Goal: Transaction & Acquisition: Purchase product/service

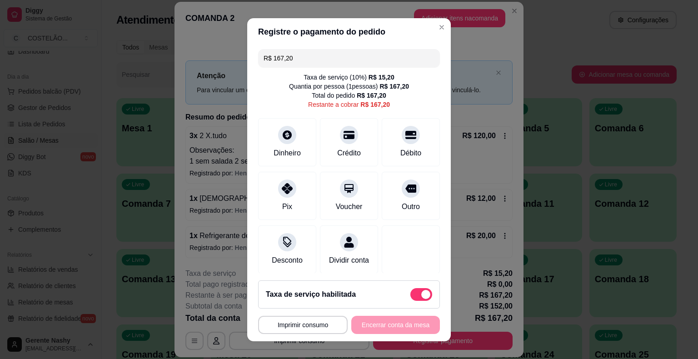
click at [399, 61] on input "R$ 167,20" at bounding box center [348, 58] width 171 height 18
type input "R$ 34,00"
click at [282, 150] on div "Dinheiro" at bounding box center [287, 152] width 30 height 12
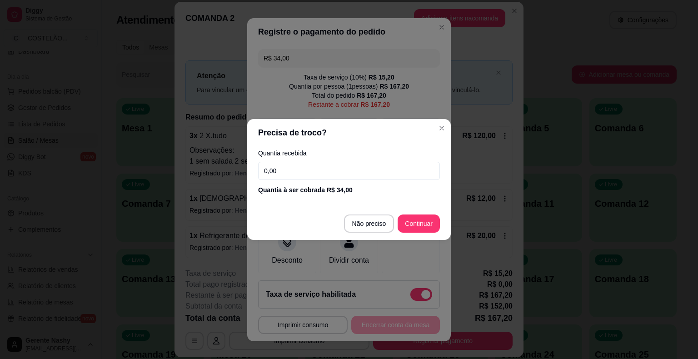
click at [325, 172] on input "0,00" at bounding box center [349, 171] width 182 height 18
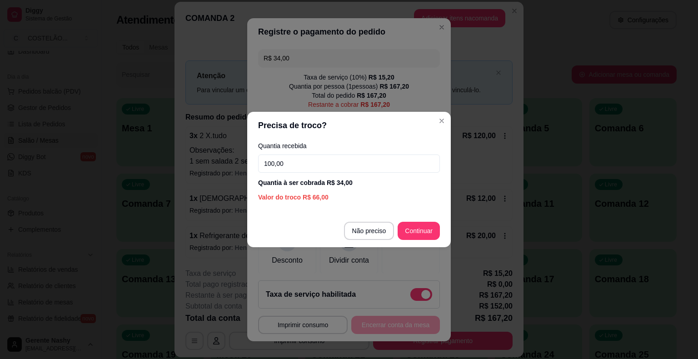
type input "100,00"
click at [423, 223] on div "R$ 34,00 Taxa de serviço ( 10 %) R$ 15,20 Quantia por pessoa ( 1 pessoas) R$ 16…" at bounding box center [348, 159] width 203 height 228
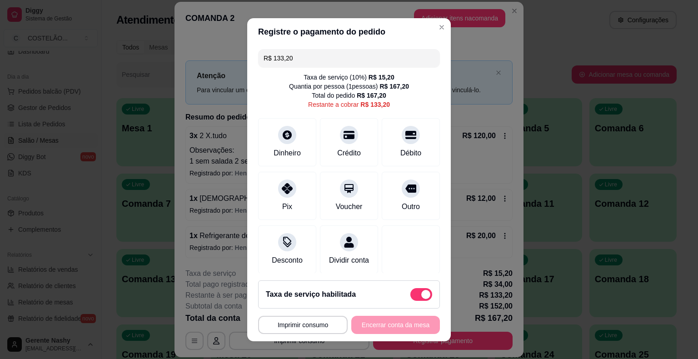
click at [366, 54] on input "R$ 133,20" at bounding box center [348, 58] width 171 height 18
click at [349, 138] on div "Crédito" at bounding box center [349, 140] width 64 height 53
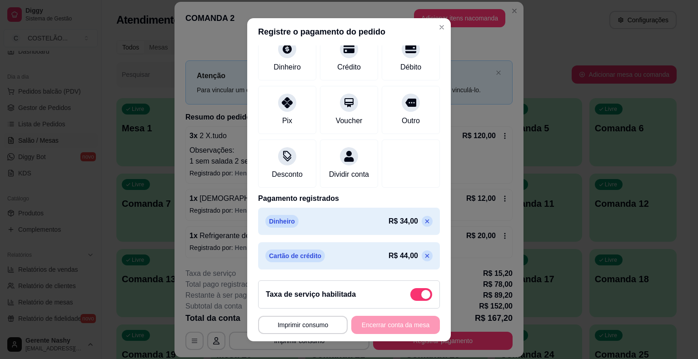
click at [425, 222] on icon at bounding box center [427, 221] width 4 height 4
click at [425, 256] on icon at bounding box center [427, 255] width 4 height 4
click at [421, 225] on p at bounding box center [426, 221] width 11 height 11
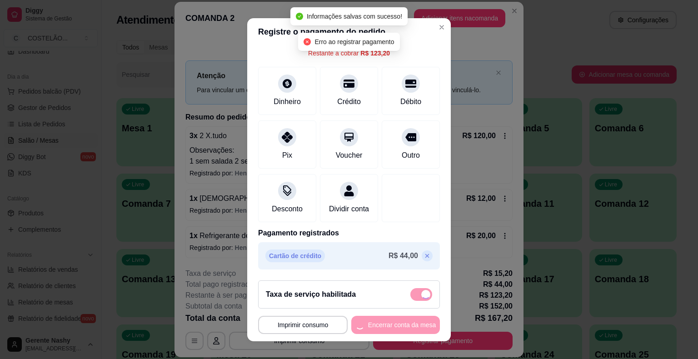
scroll to position [61, 0]
click at [405, 260] on div "R$ 44,00" at bounding box center [410, 255] width 44 height 11
click at [423, 257] on icon at bounding box center [426, 255] width 7 height 7
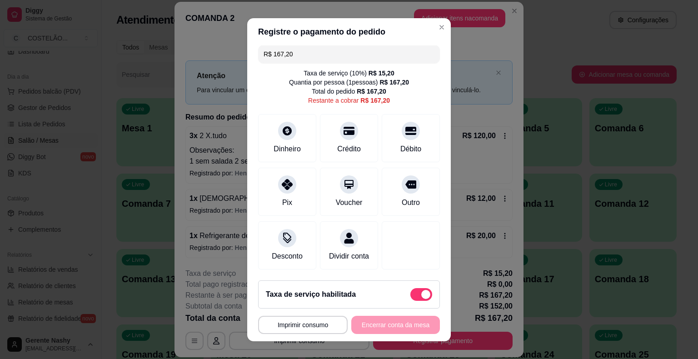
scroll to position [0, 0]
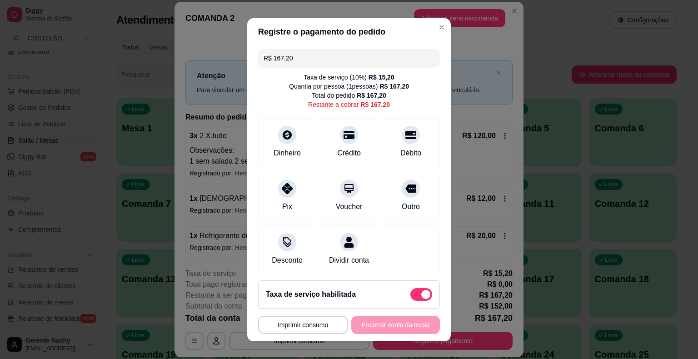
click at [371, 54] on input "R$ 167,20" at bounding box center [348, 58] width 171 height 18
click at [341, 146] on div "Crédito" at bounding box center [349, 140] width 64 height 53
click at [343, 58] on input "R$ 123,20" at bounding box center [348, 58] width 171 height 18
click at [401, 140] on div at bounding box center [411, 132] width 20 height 20
click at [368, 56] on input "R$ 89,20" at bounding box center [348, 58] width 171 height 18
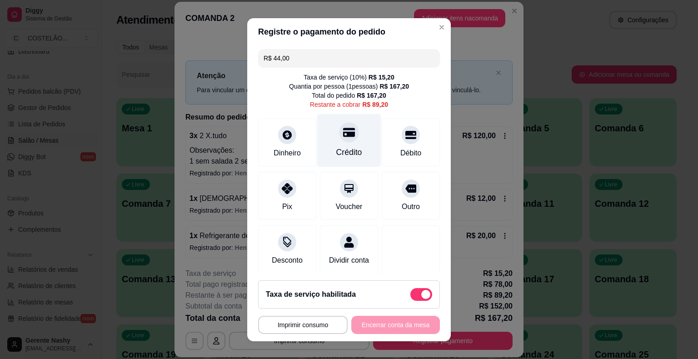
click at [337, 144] on div "Crédito" at bounding box center [349, 140] width 64 height 53
click at [304, 332] on button "Imprimir consumo" at bounding box center [302, 325] width 89 height 18
click at [314, 323] on button "Imprimir consumo" at bounding box center [302, 325] width 89 height 18
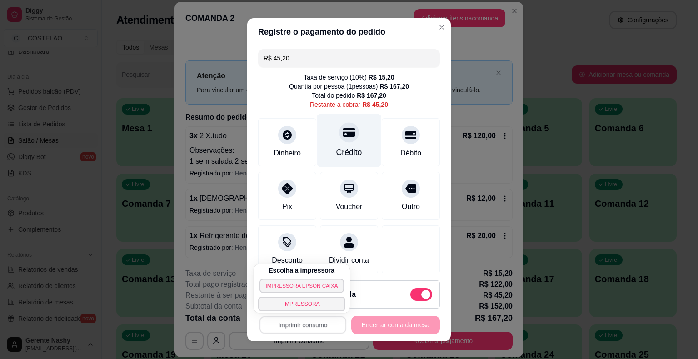
click at [306, 287] on button "IMPRESSORA EPSON CAIXA" at bounding box center [301, 285] width 84 height 14
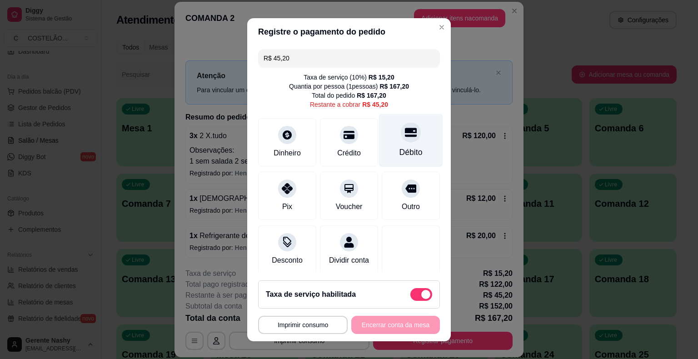
click at [405, 137] on icon at bounding box center [411, 132] width 12 height 9
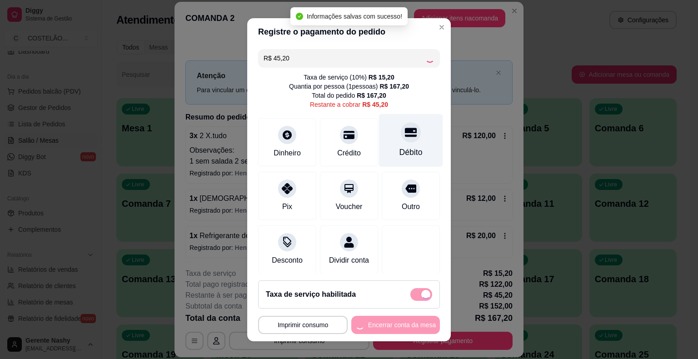
type input "R$ 0,00"
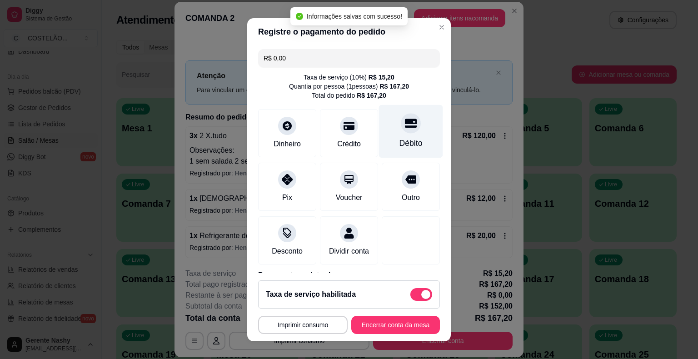
click at [314, 322] on button "Imprimir consumo" at bounding box center [302, 325] width 89 height 18
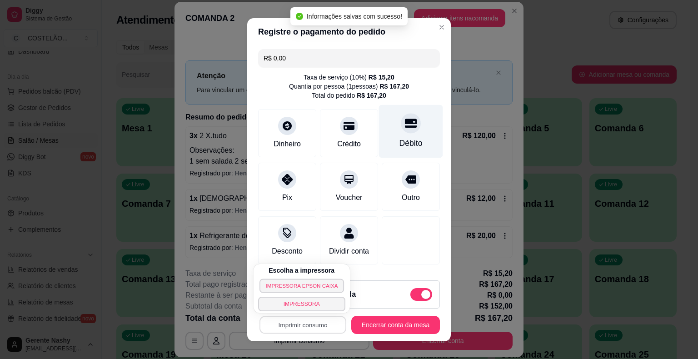
click at [313, 287] on button "IMPRESSORA EPSON CAIXA" at bounding box center [301, 285] width 84 height 14
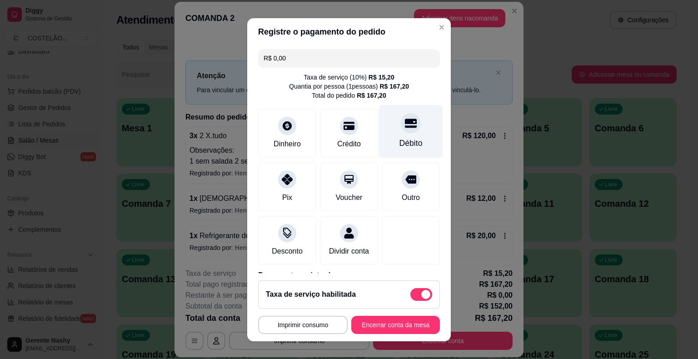
click at [322, 322] on button "Imprimir consumo" at bounding box center [302, 325] width 89 height 18
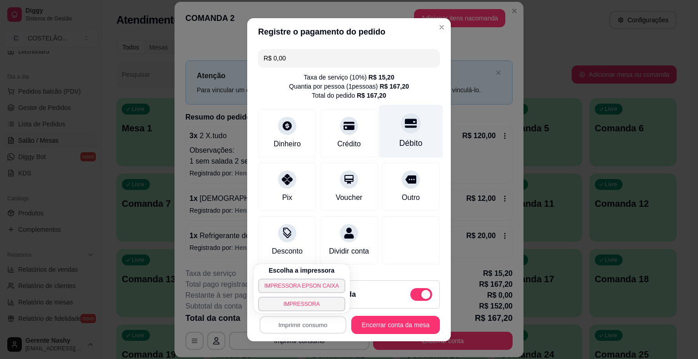
click at [316, 281] on button "IMPRESSORA EPSON CAIXA" at bounding box center [301, 285] width 87 height 15
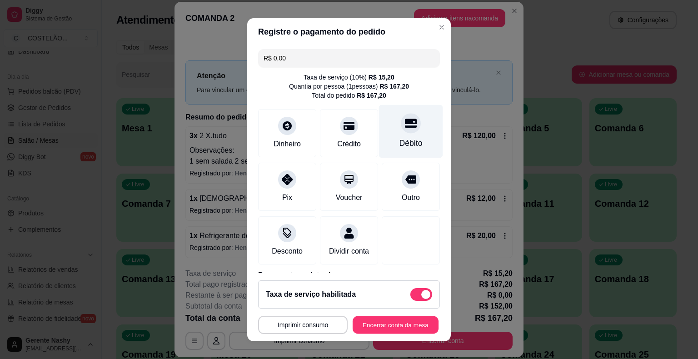
click at [396, 317] on button "Encerrar conta da mesa" at bounding box center [395, 325] width 86 height 18
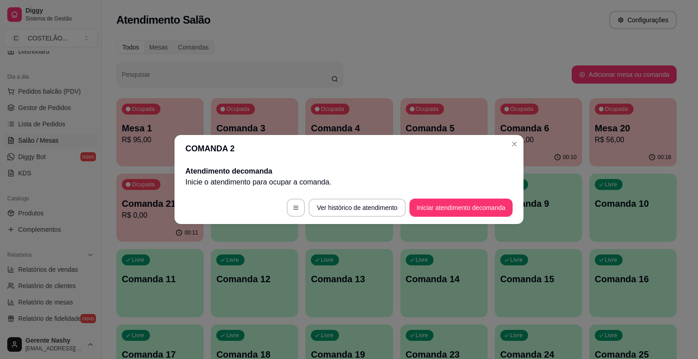
click at [509, 141] on p "R$ 371,00" at bounding box center [538, 139] width 76 height 11
